Goal: Ask a question: Seek information or help from site administrators or community

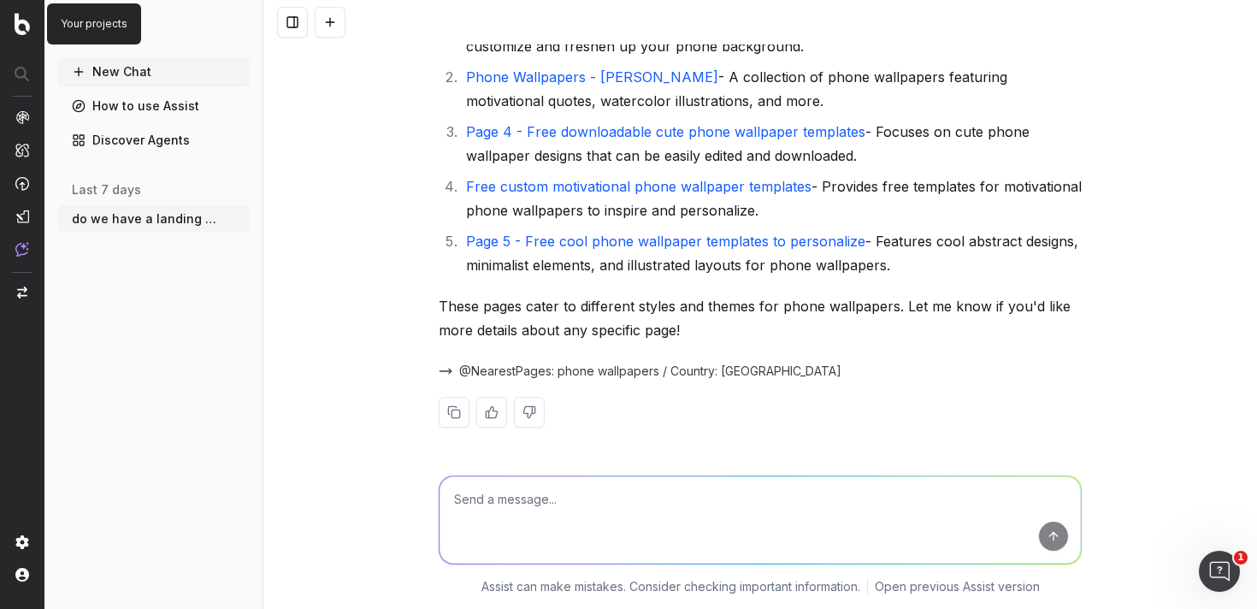
click at [22, 26] on img at bounding box center [22, 24] width 15 height 22
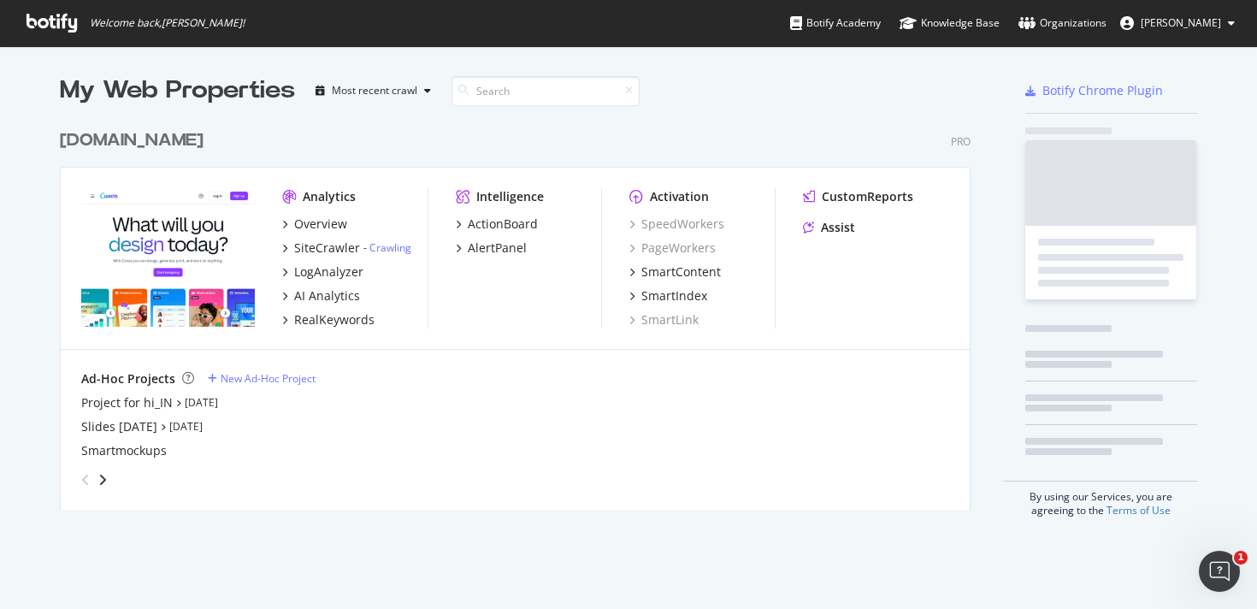
scroll to position [402, 924]
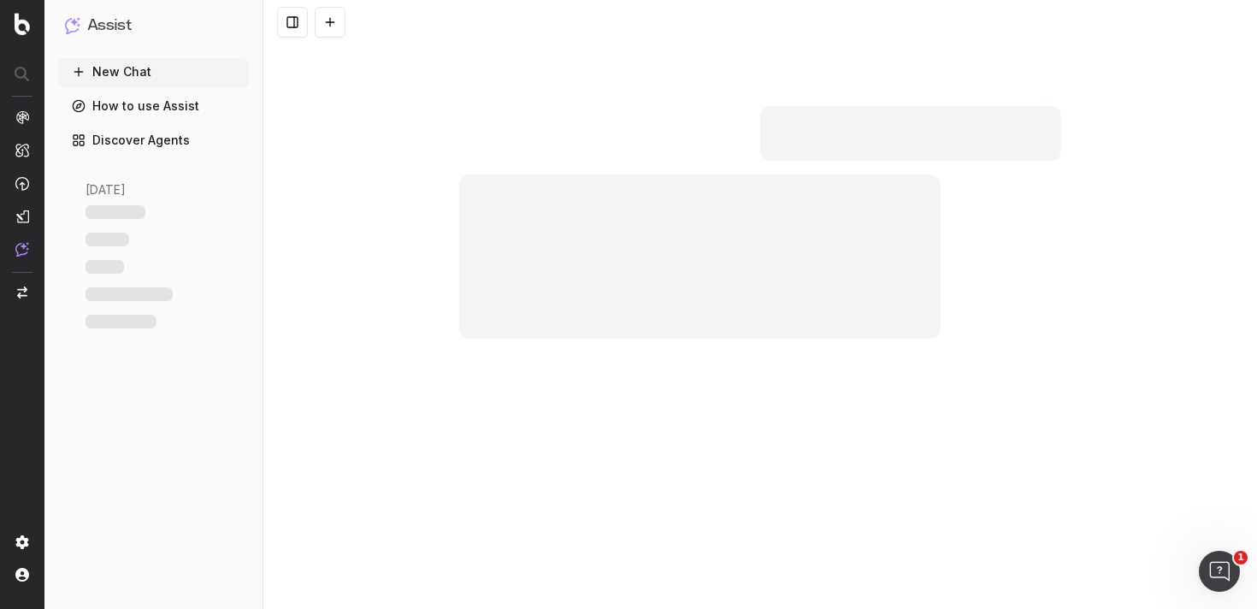
scroll to position [3731, 0]
